Goal: Task Accomplishment & Management: Use online tool/utility

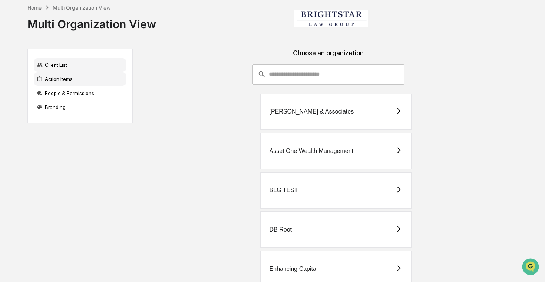
click at [63, 79] on div "Action Items" at bounding box center [80, 78] width 93 height 13
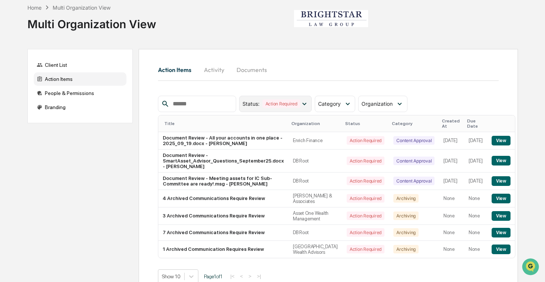
click at [300, 108] on div "Action Required" at bounding box center [282, 103] width 38 height 9
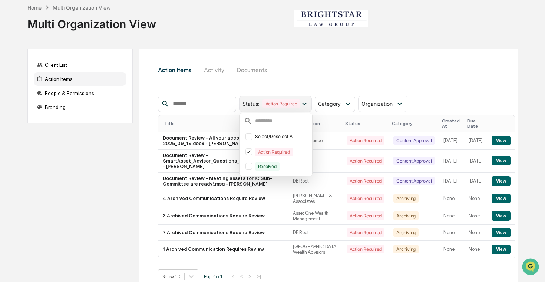
click at [300, 109] on div "Status : Action Required" at bounding box center [275, 104] width 73 height 16
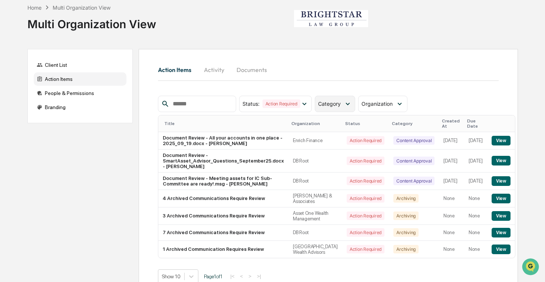
click at [336, 109] on div "Category" at bounding box center [335, 104] width 40 height 16
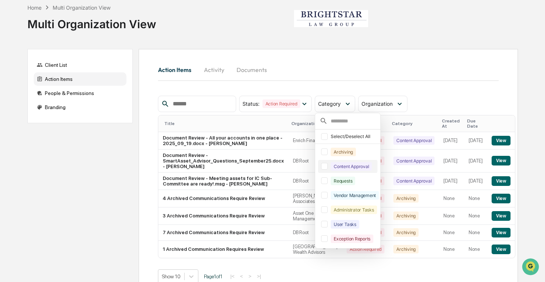
click at [326, 167] on div at bounding box center [324, 166] width 7 height 7
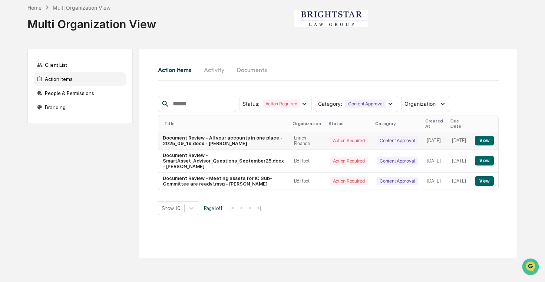
click at [494, 136] on button "View" at bounding box center [484, 141] width 19 height 10
